Goal: Browse casually: Explore the website without a specific task or goal

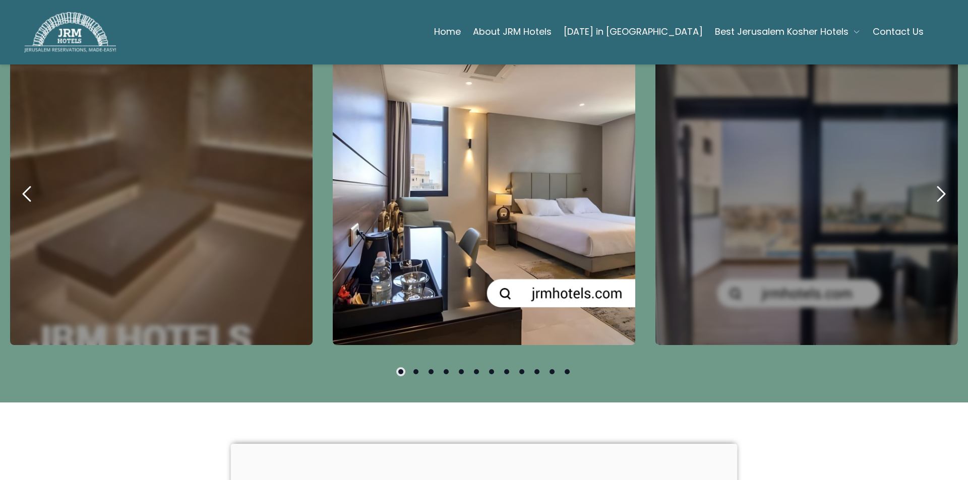
scroll to position [605, 0]
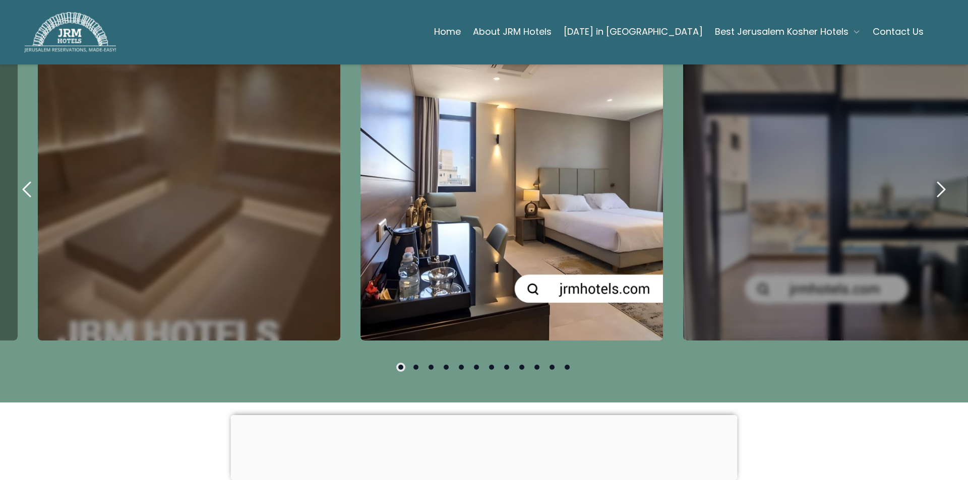
click at [529, 325] on div "carousel-slider" at bounding box center [511, 189] width 303 height 303
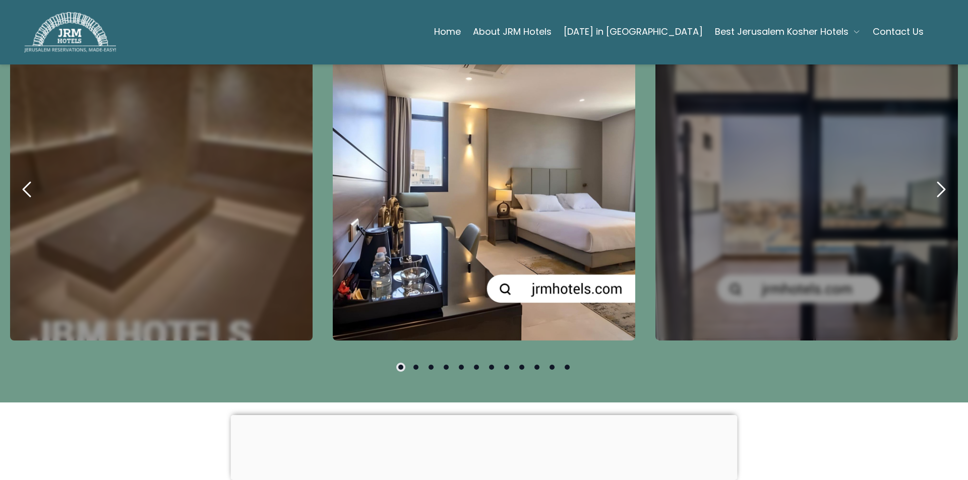
click at [934, 187] on icon "next" at bounding box center [941, 189] width 24 height 24
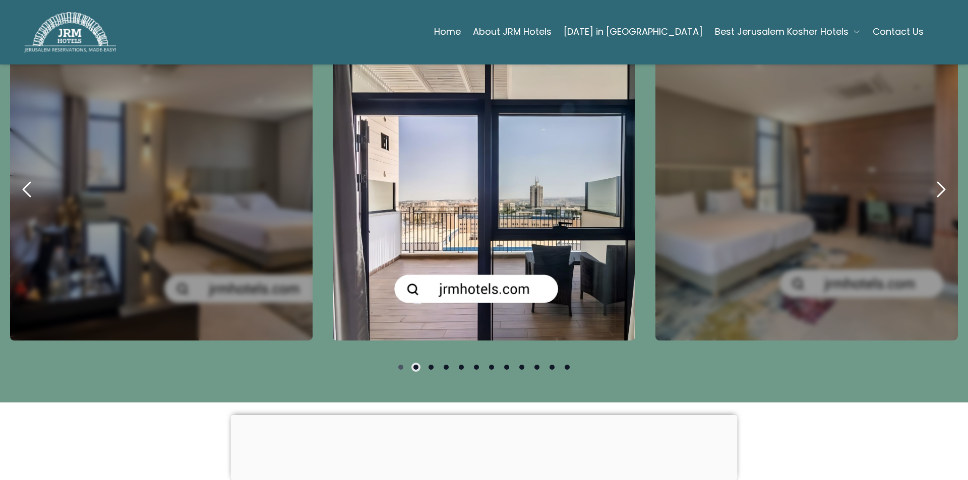
click at [934, 187] on icon "next" at bounding box center [941, 189] width 24 height 24
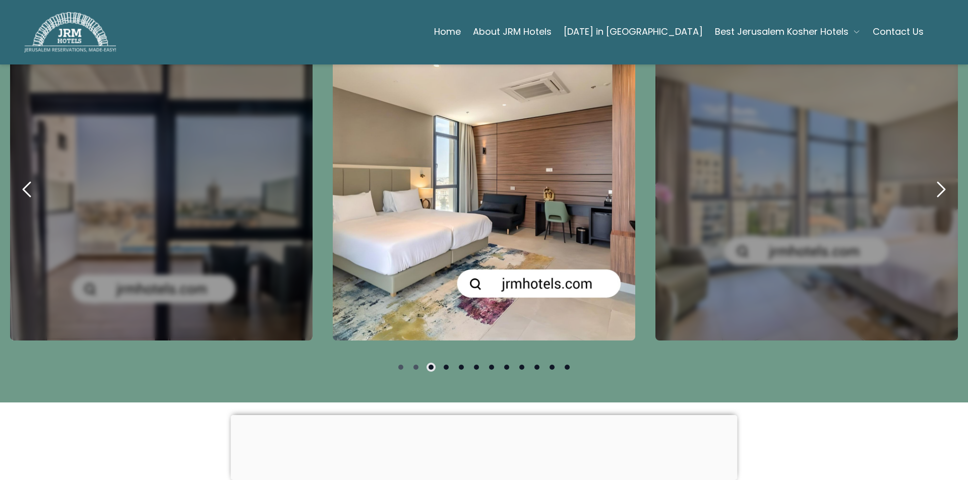
click at [934, 188] on icon "next" at bounding box center [941, 189] width 24 height 24
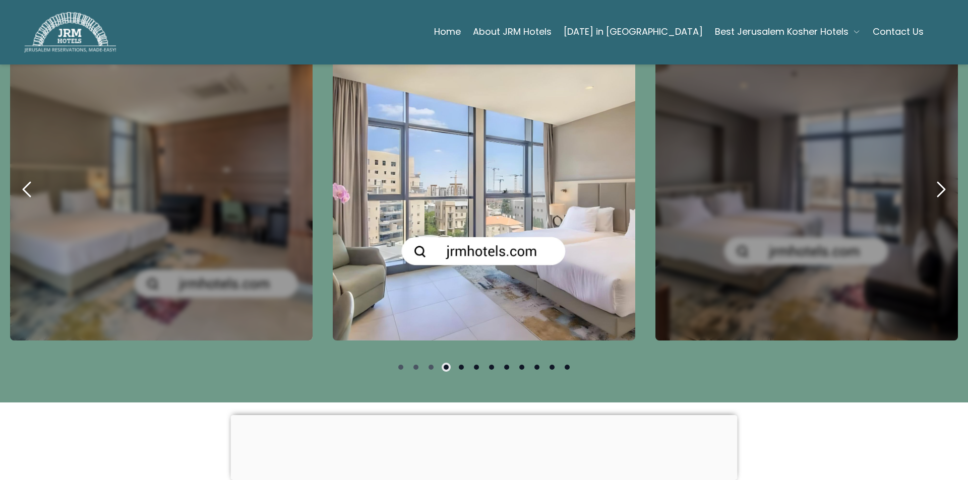
click at [935, 188] on icon "next" at bounding box center [941, 189] width 24 height 24
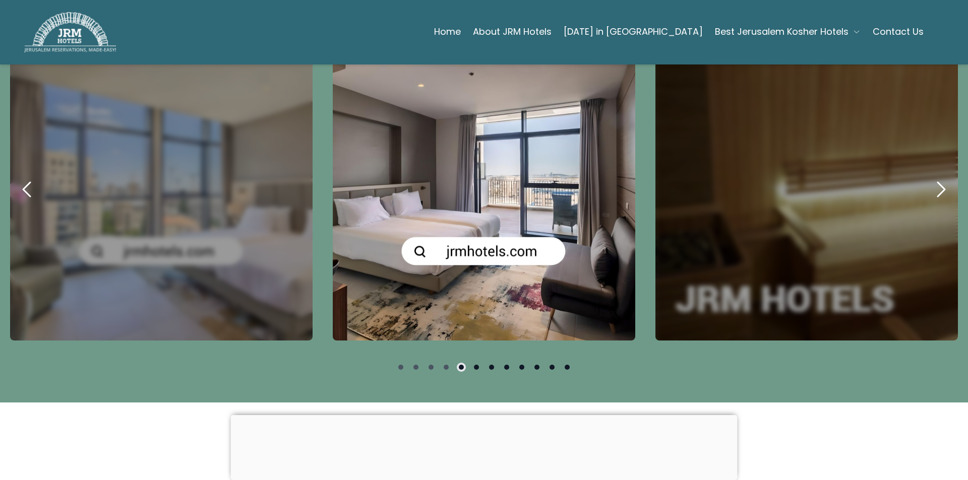
click at [938, 190] on icon "next" at bounding box center [941, 190] width 7 height 14
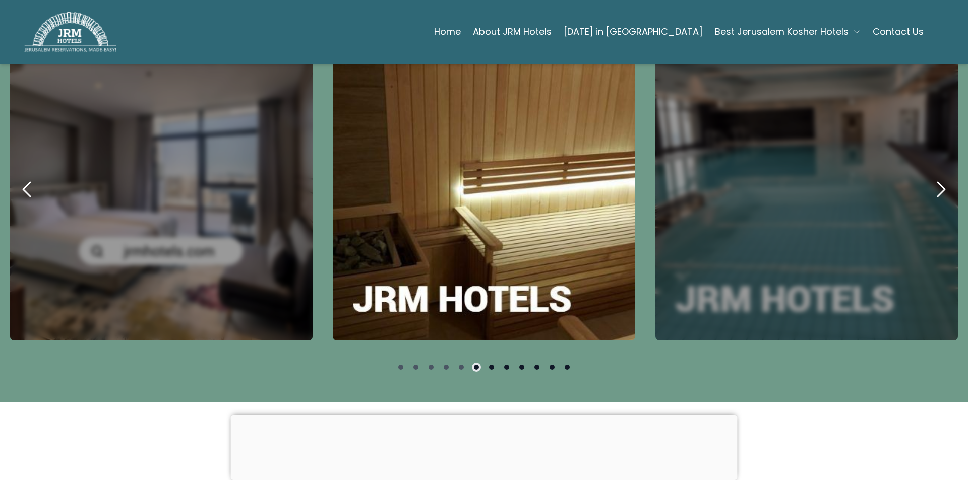
drag, startPoint x: 936, startPoint y: 190, endPoint x: 939, endPoint y: 195, distance: 5.6
click at [939, 195] on icon "next" at bounding box center [941, 189] width 24 height 24
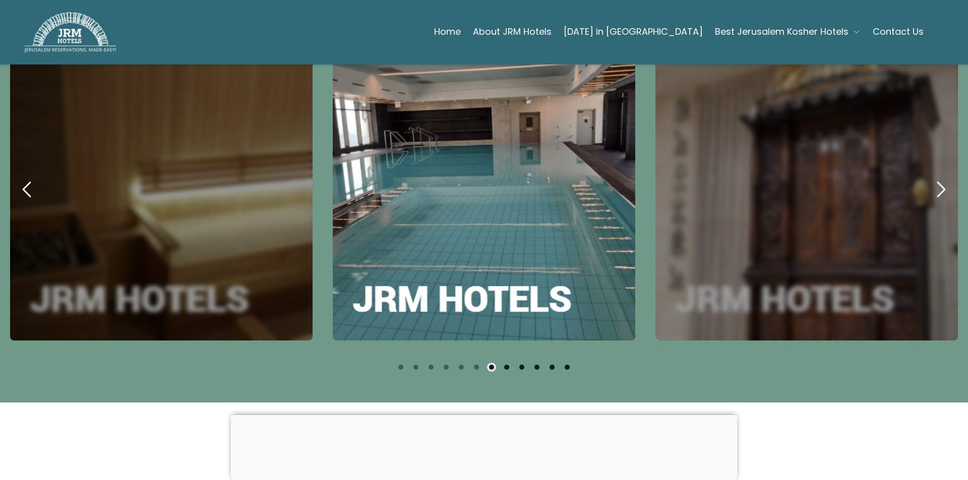
click at [943, 186] on icon "next" at bounding box center [941, 189] width 24 height 24
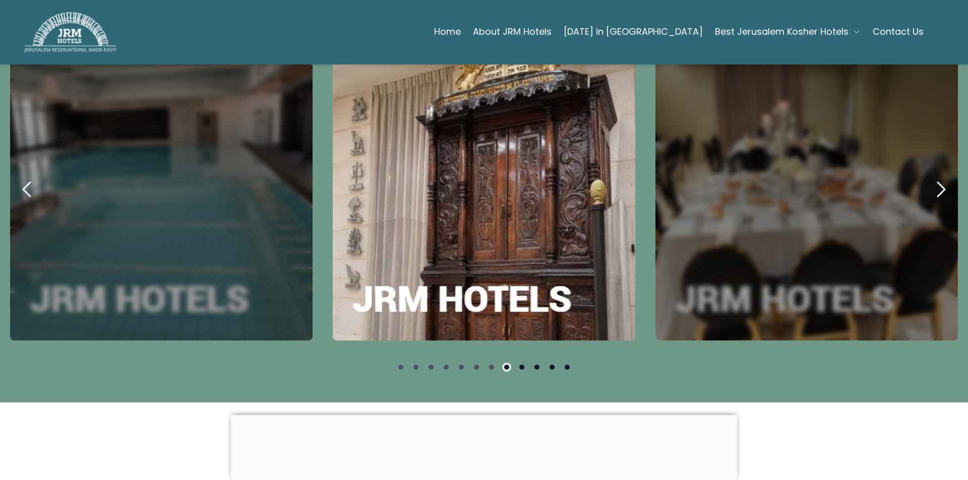
click at [938, 188] on icon "next" at bounding box center [941, 190] width 7 height 14
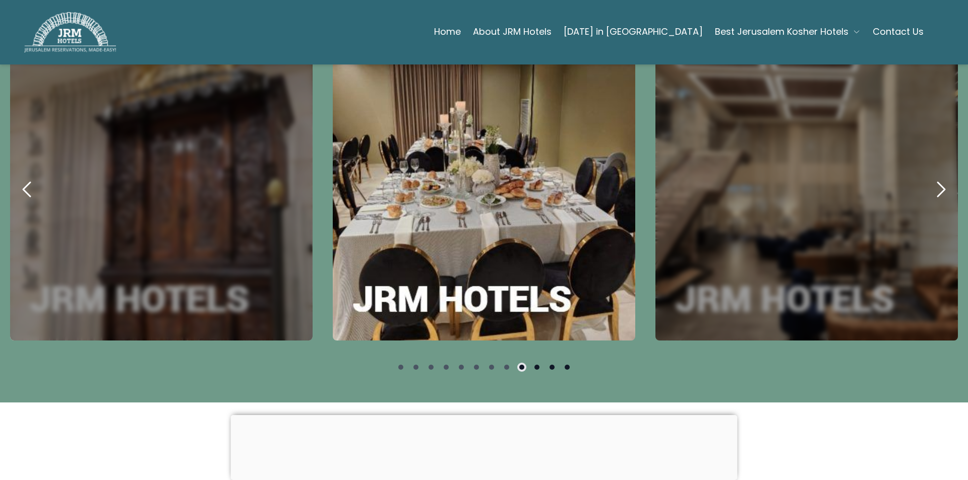
click at [939, 189] on icon "next" at bounding box center [941, 189] width 24 height 24
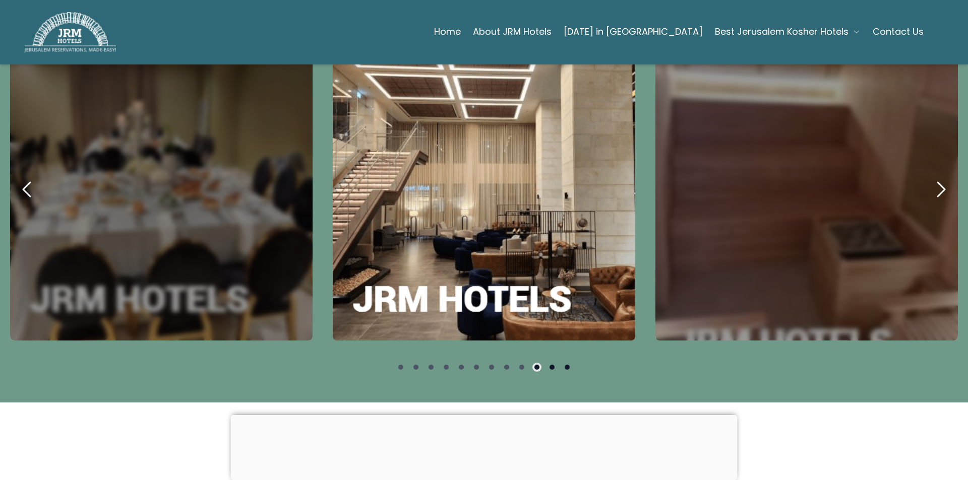
click at [936, 185] on icon "next" at bounding box center [941, 189] width 24 height 24
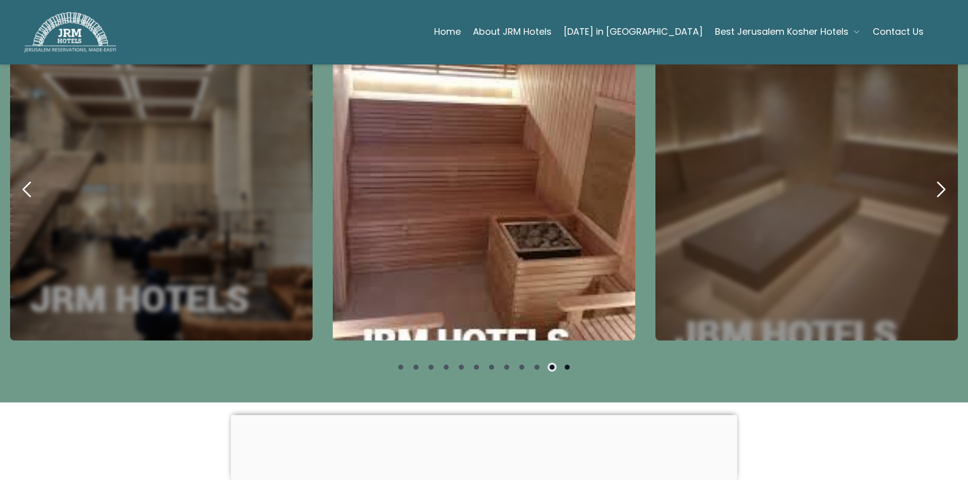
click at [936, 185] on icon "next" at bounding box center [941, 189] width 24 height 24
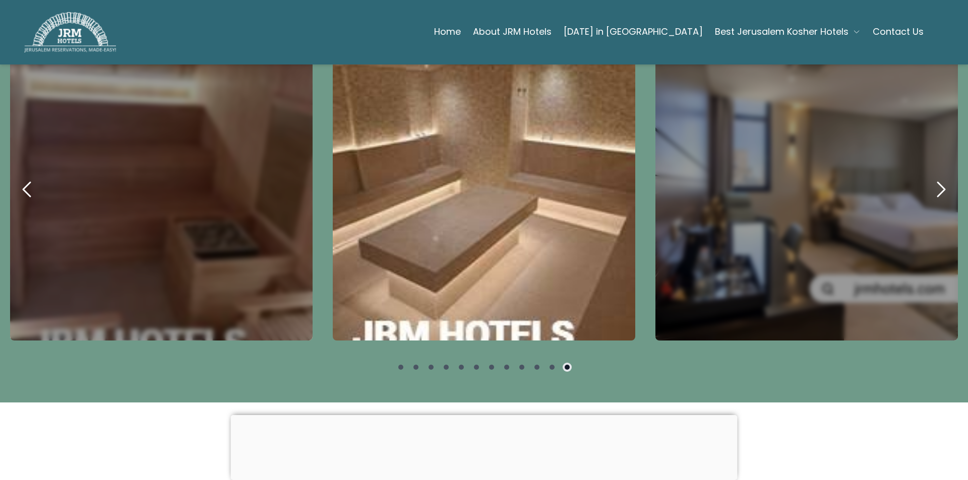
click at [936, 186] on icon "next" at bounding box center [941, 189] width 24 height 24
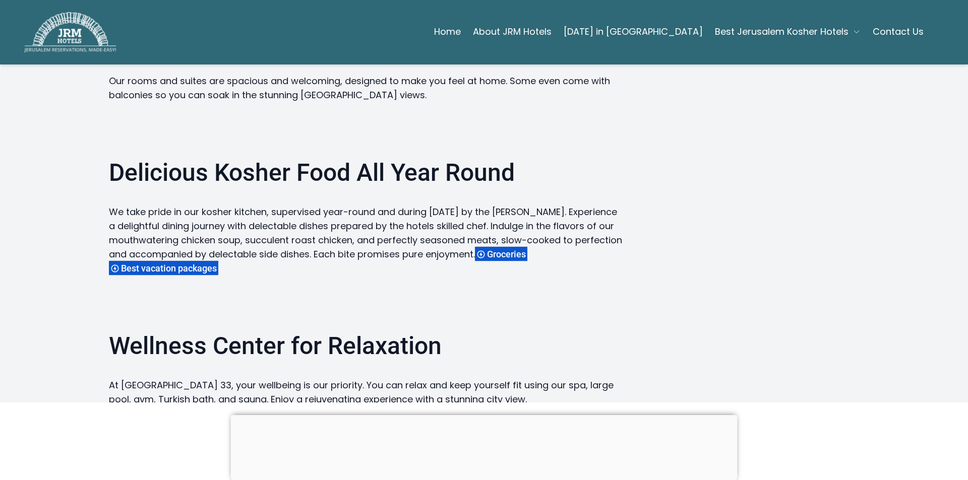
scroll to position [1311, 0]
